Goal: Task Accomplishment & Management: Manage account settings

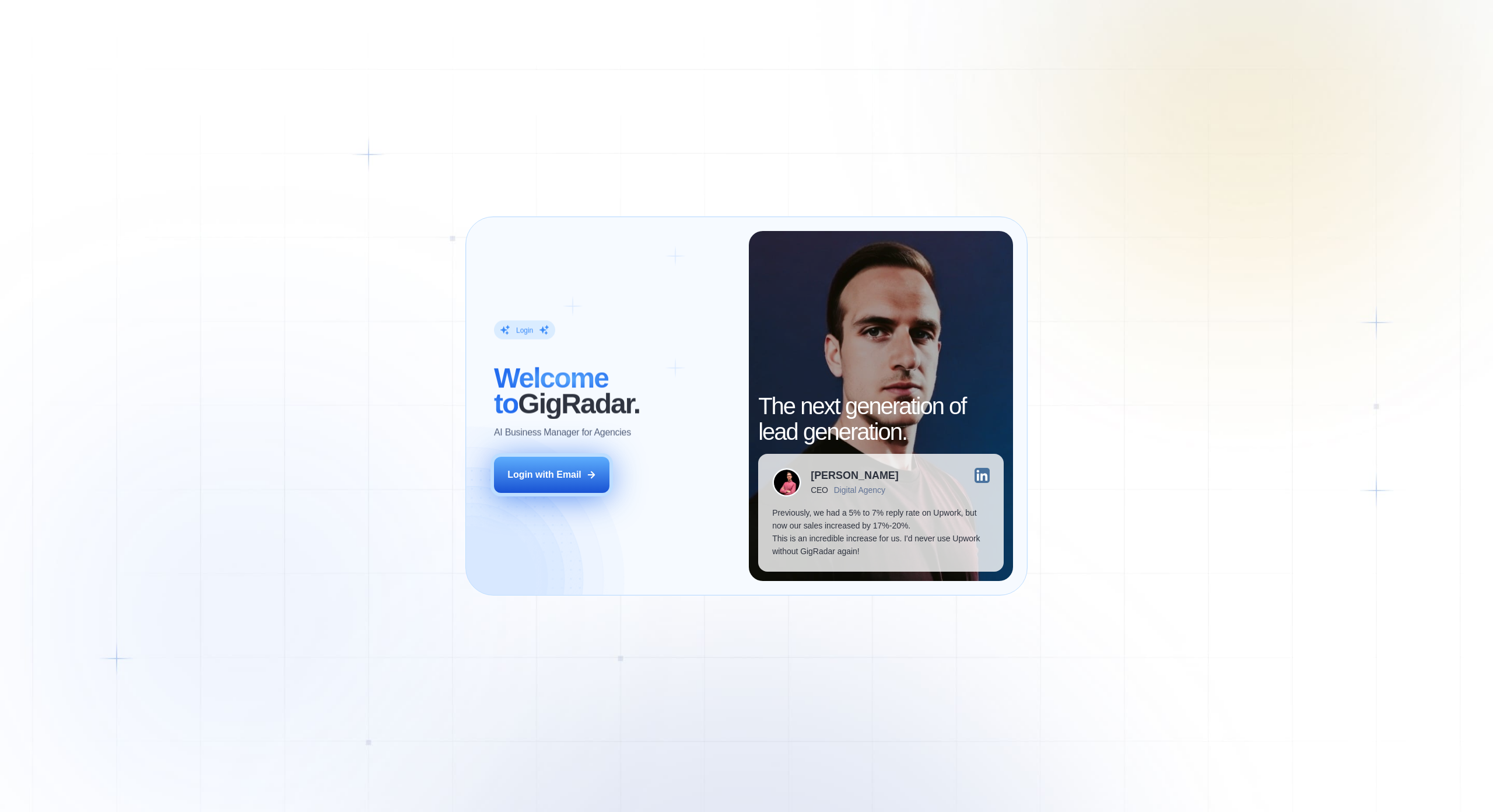
click at [598, 457] on button "Login with Email" at bounding box center [551, 475] width 115 height 36
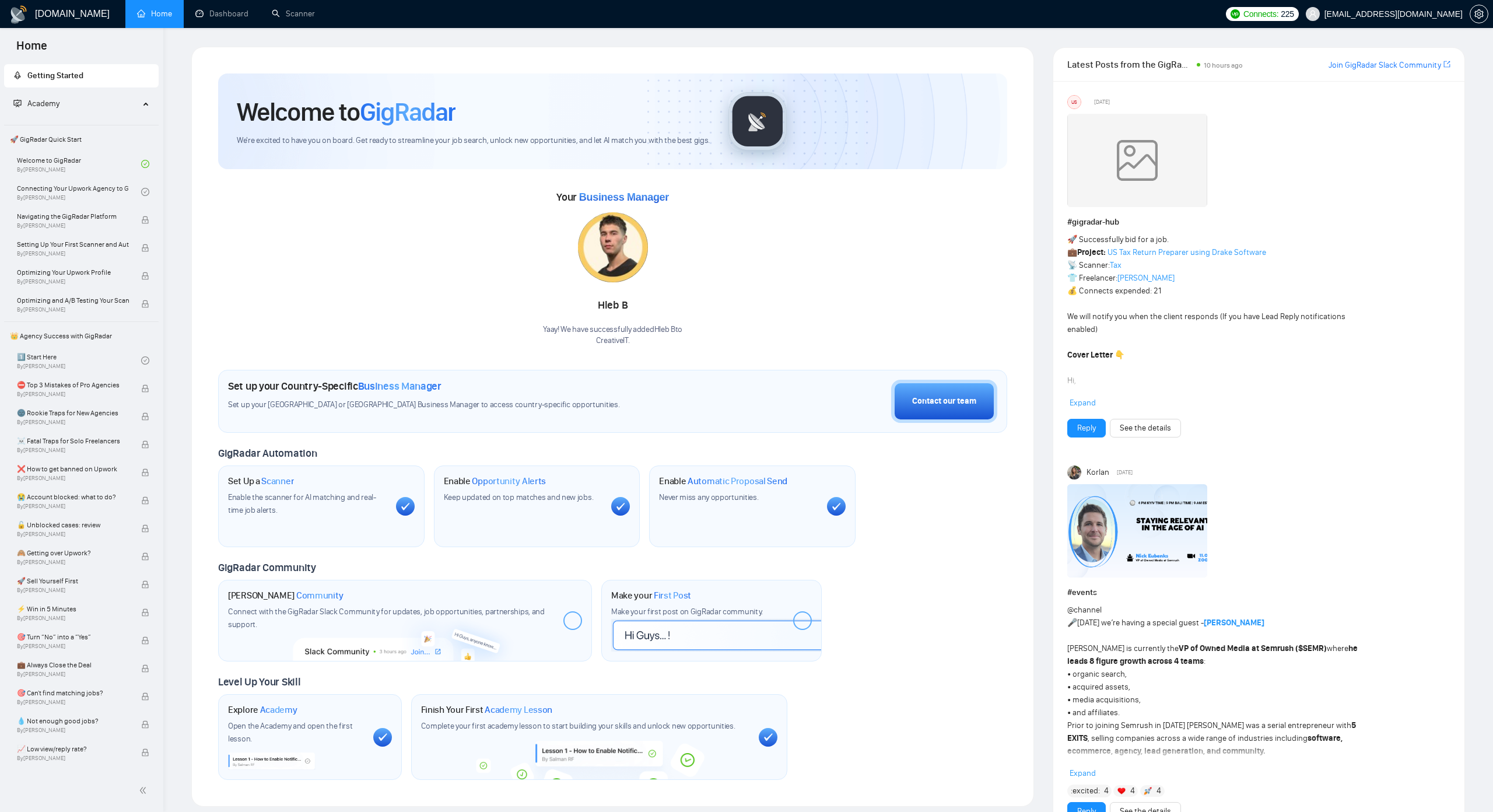
click at [561, 302] on div "Hleb B" at bounding box center [613, 306] width 139 height 20
click at [1477, 14] on span "setting" at bounding box center [1479, 14] width 17 height 9
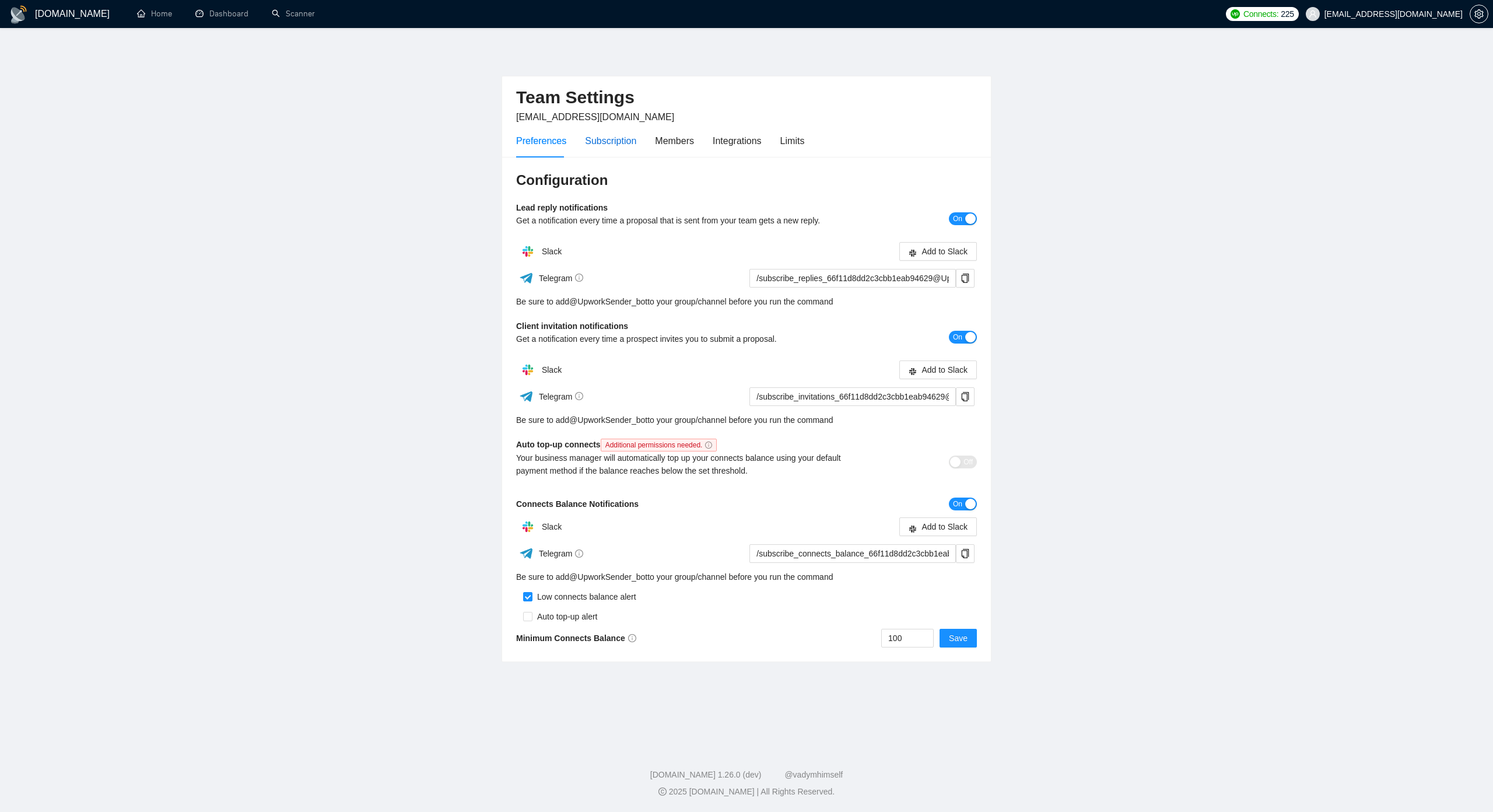
click at [621, 143] on div "Subscription" at bounding box center [611, 141] width 52 height 15
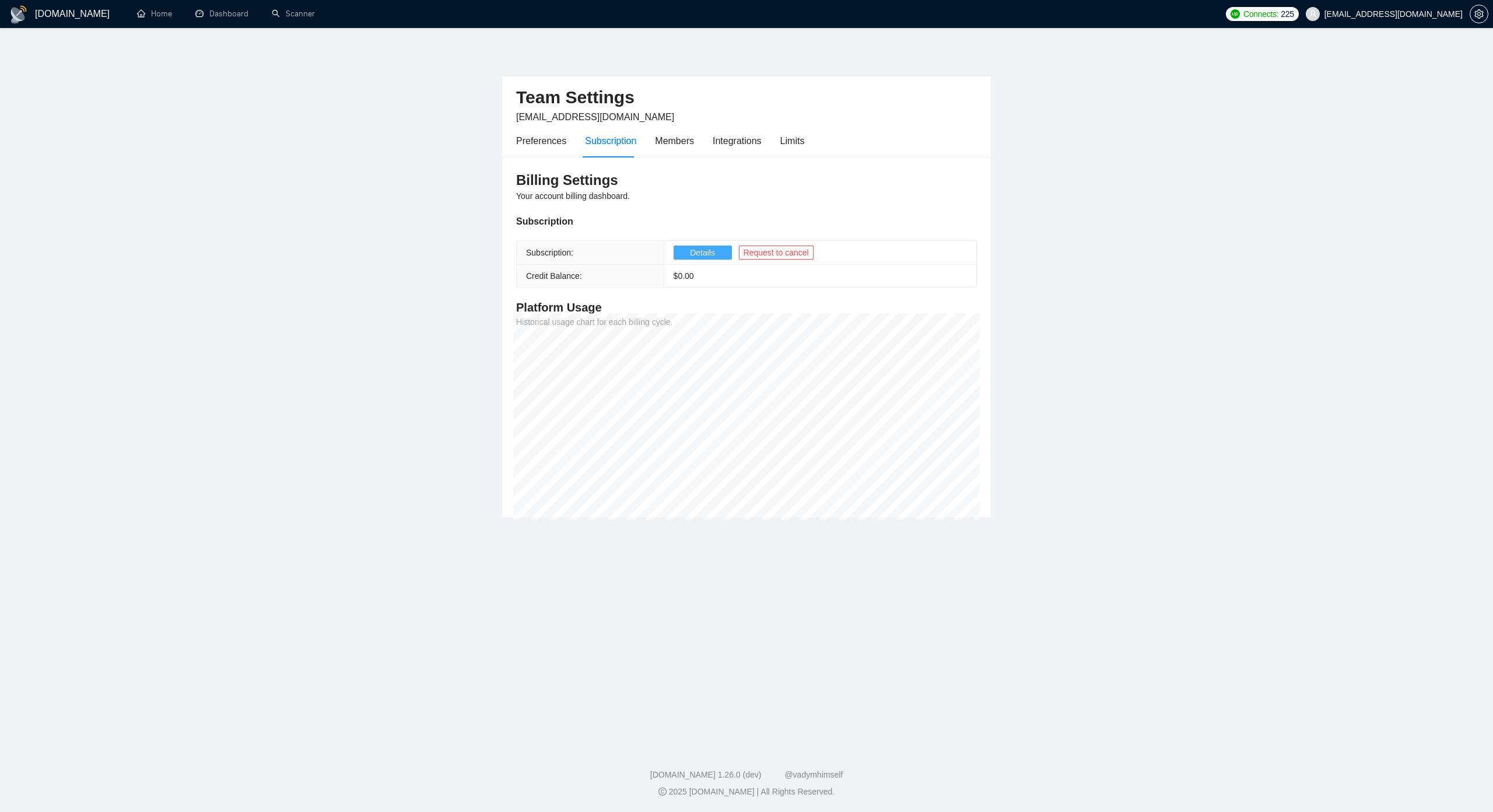
click at [695, 255] on span "Details" at bounding box center [702, 253] width 25 height 13
